Goal: Task Accomplishment & Management: Manage account settings

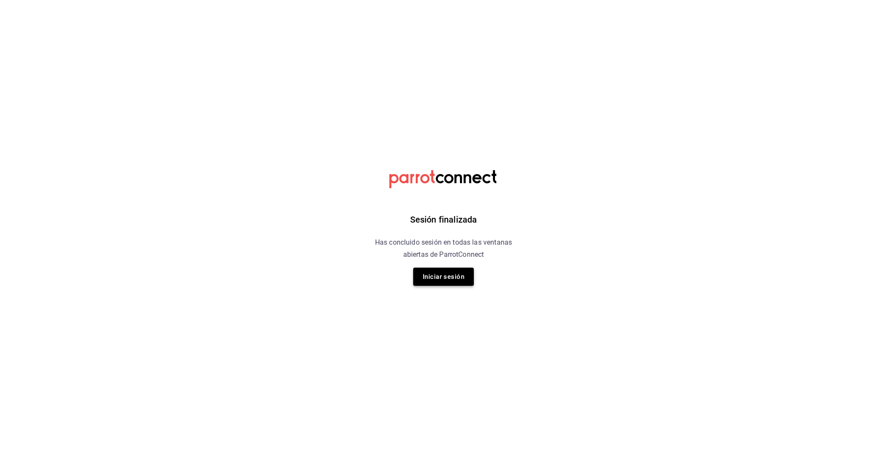
click at [432, 272] on button "Iniciar sesión" at bounding box center [443, 277] width 61 height 18
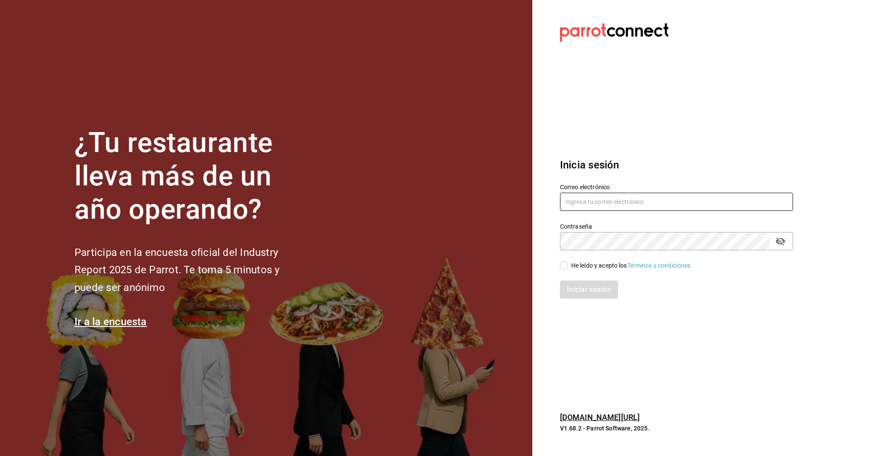
click at [600, 207] on input "text" at bounding box center [676, 202] width 233 height 18
type input "multiuser@pickup.com"
click at [568, 263] on span "He leído y acepto los Términos y condiciones." at bounding box center [630, 265] width 125 height 9
click at [568, 263] on input "He leído y acepto los Términos y condiciones." at bounding box center [564, 266] width 8 height 8
checkbox input "true"
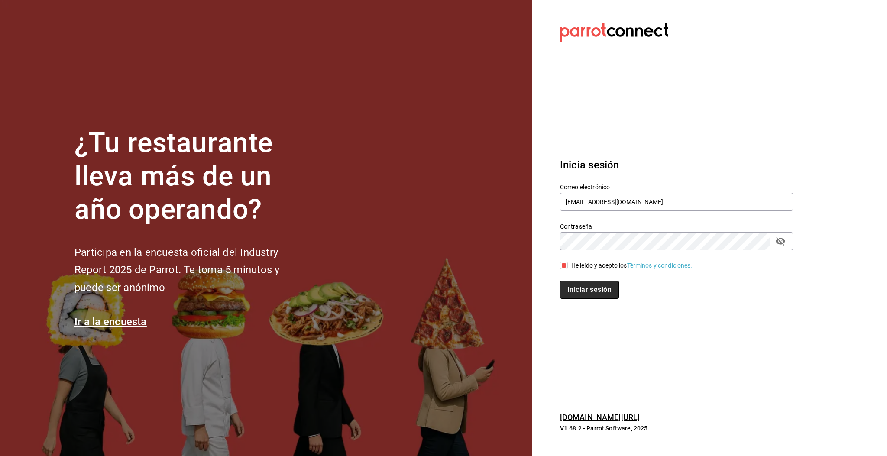
click at [587, 295] on button "Iniciar sesión" at bounding box center [589, 290] width 59 height 18
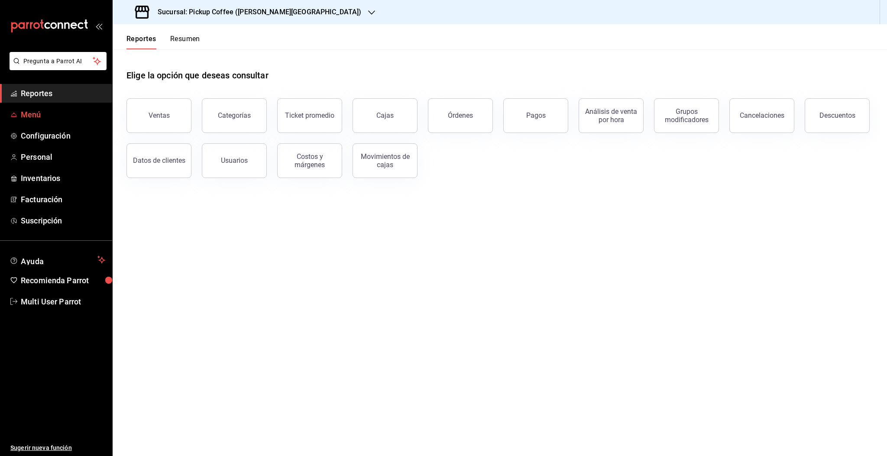
click at [36, 113] on span "Menú" at bounding box center [63, 115] width 84 height 12
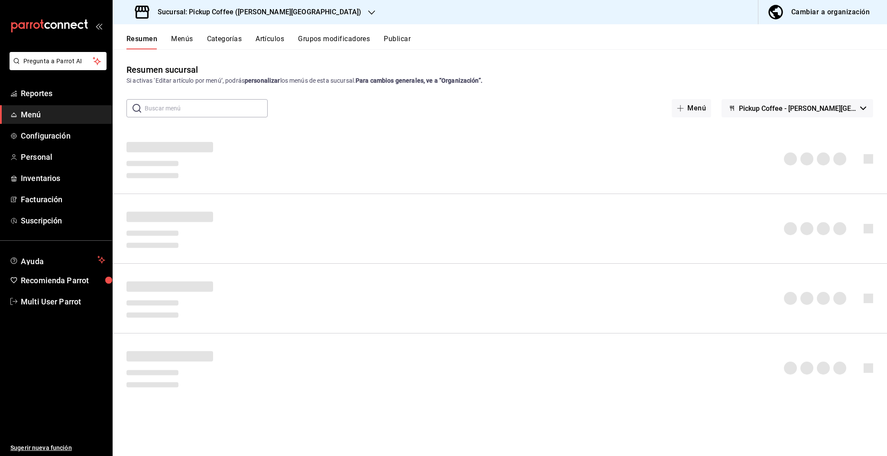
click at [184, 39] on button "Menús" at bounding box center [182, 42] width 22 height 15
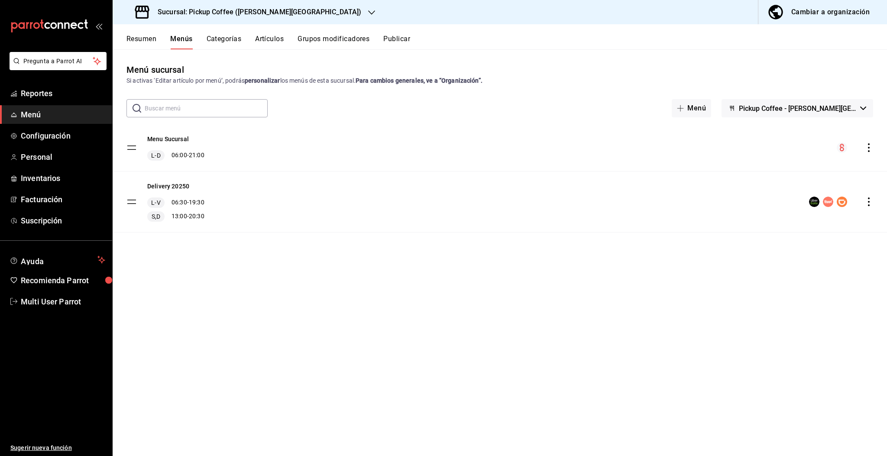
click at [266, 13] on h3 "Sucursal: Pickup Coffee ([PERSON_NAME][GEOGRAPHIC_DATA])" at bounding box center [256, 12] width 211 height 10
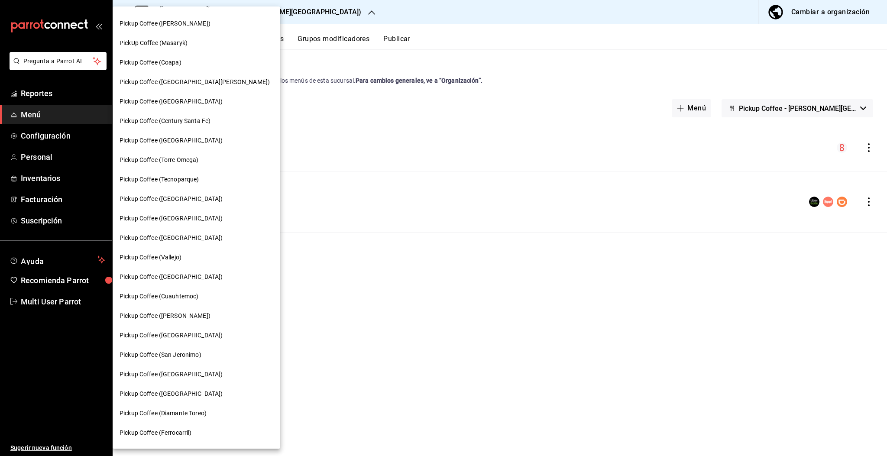
scroll to position [75, 0]
click at [201, 315] on span "Pickup Coffee ([PERSON_NAME])" at bounding box center [165, 315] width 91 height 9
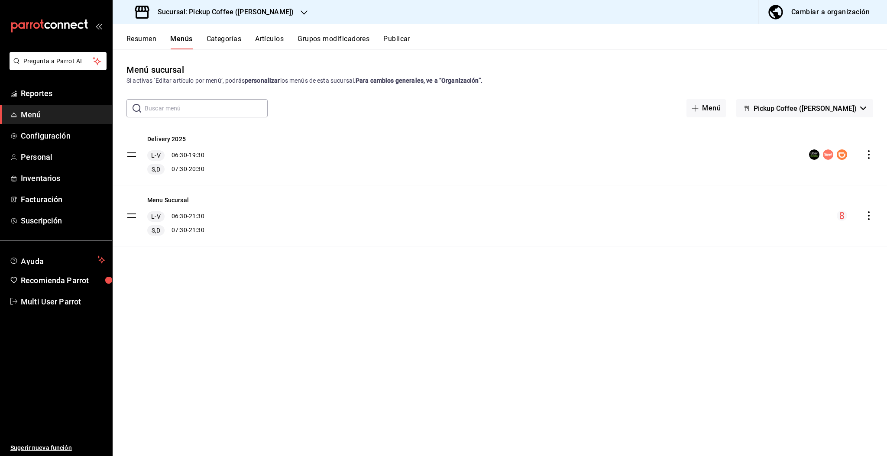
click at [256, 17] on div "Sucursal: Pickup Coffee ([PERSON_NAME])" at bounding box center [215, 12] width 191 height 24
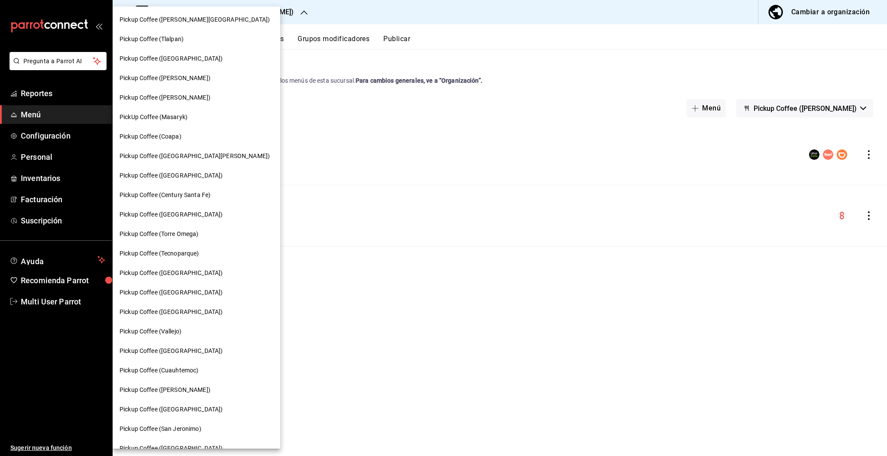
click at [179, 116] on span "PickUp Coffee (Masaryk)" at bounding box center [154, 117] width 68 height 9
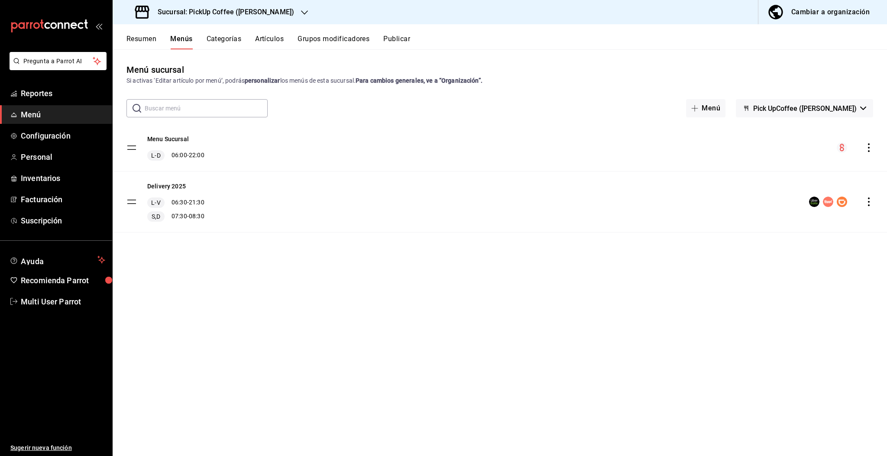
click at [248, 13] on h3 "Sucursal: PickUp Coffee ([PERSON_NAME])" at bounding box center [222, 12] width 143 height 10
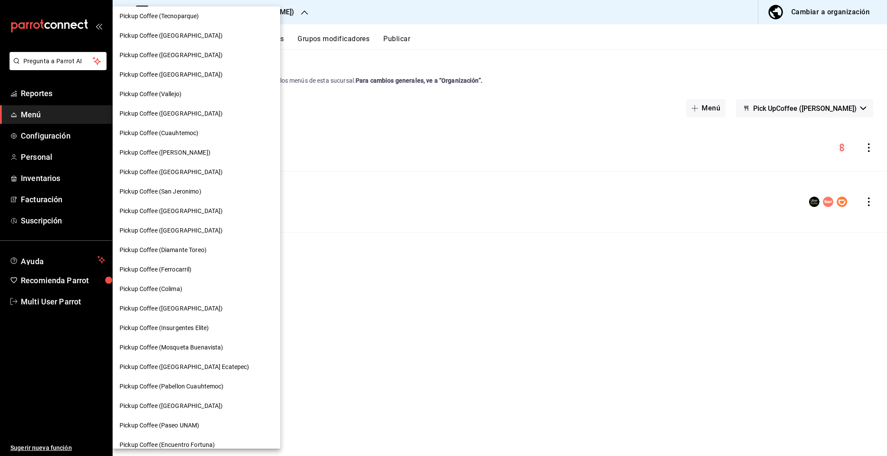
scroll to position [240, 0]
click at [379, 321] on div at bounding box center [443, 228] width 887 height 456
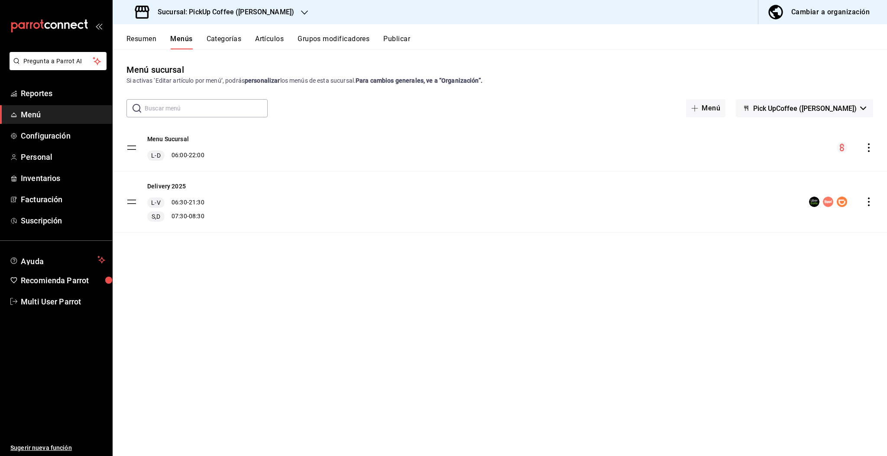
click at [136, 40] on button "Resumen" at bounding box center [141, 42] width 30 height 15
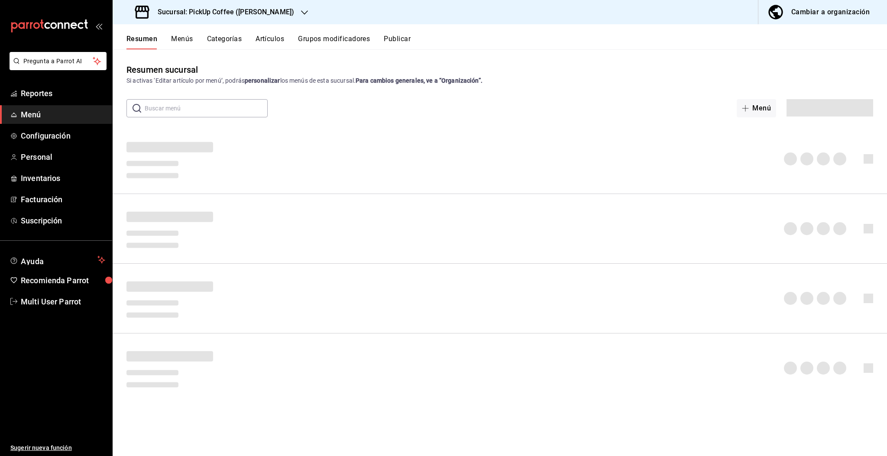
click at [252, 9] on h3 "Sucursal: PickUp Coffee ([PERSON_NAME])" at bounding box center [222, 12] width 143 height 10
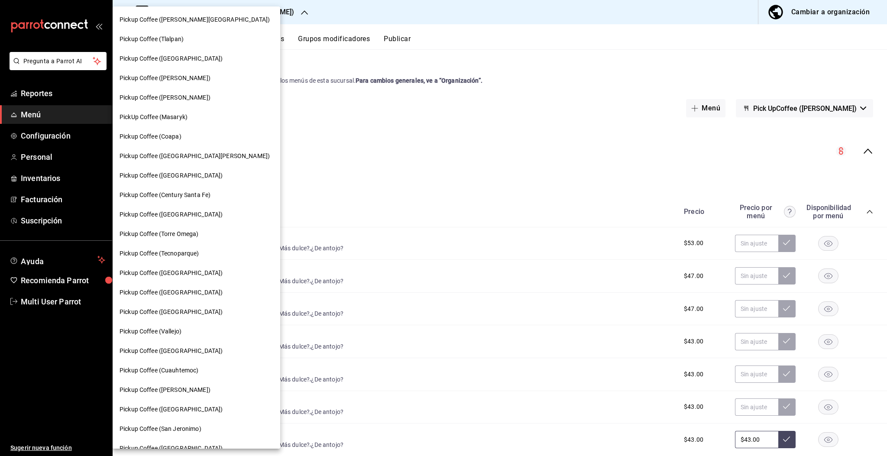
drag, startPoint x: 243, startPoint y: 181, endPoint x: 237, endPoint y: 234, distance: 53.7
click at [237, 234] on nav "Pickup Coffee ([PERSON_NAME][GEOGRAPHIC_DATA]) Pickup Coffee (Tlalpan) Pickup C…" at bounding box center [197, 380] width 168 height 748
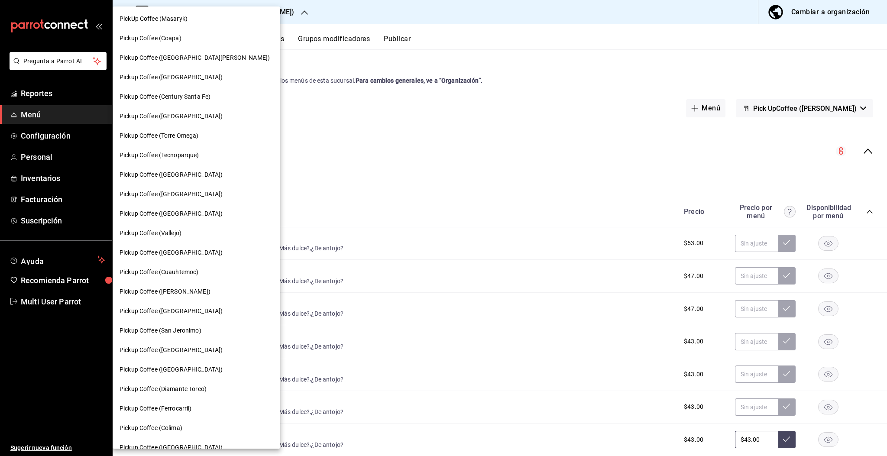
scroll to position [99, 0]
click at [187, 288] on span "Pickup Coffee ([PERSON_NAME])" at bounding box center [165, 290] width 91 height 9
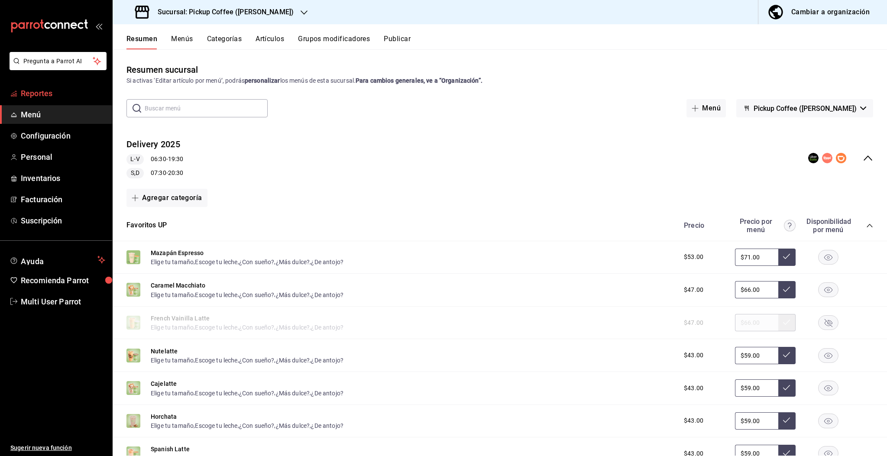
click at [33, 91] on span "Reportes" at bounding box center [63, 93] width 84 height 12
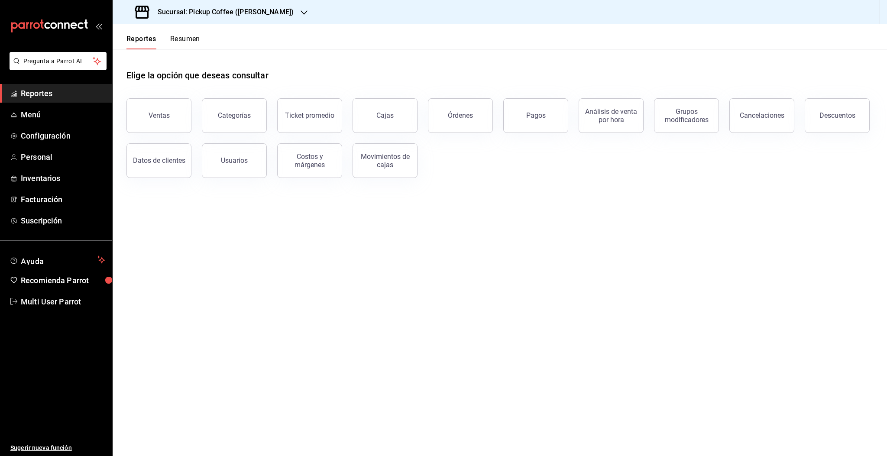
click at [186, 41] on button "Resumen" at bounding box center [185, 42] width 30 height 15
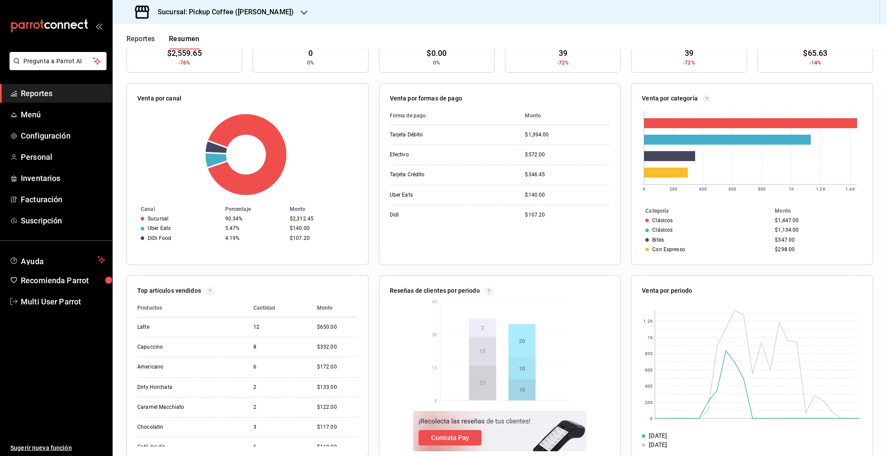
scroll to position [115, 0]
